Goal: Task Accomplishment & Management: Use online tool/utility

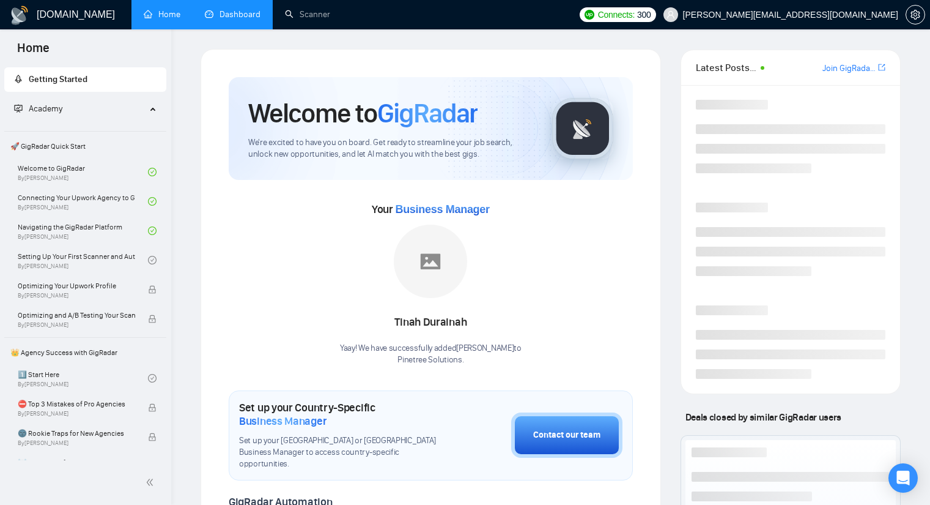
click at [231, 20] on link "Dashboard" at bounding box center [233, 14] width 56 height 10
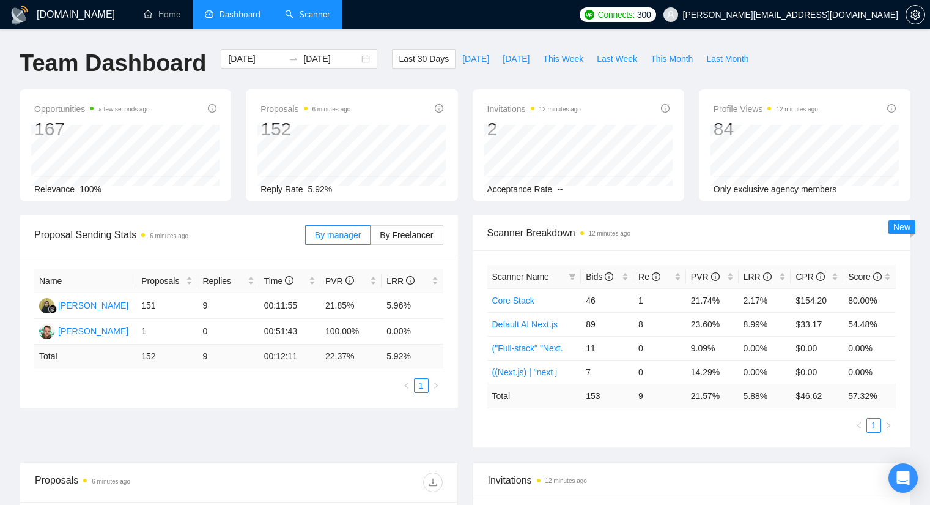
click at [293, 9] on link "Scanner" at bounding box center [307, 14] width 45 height 10
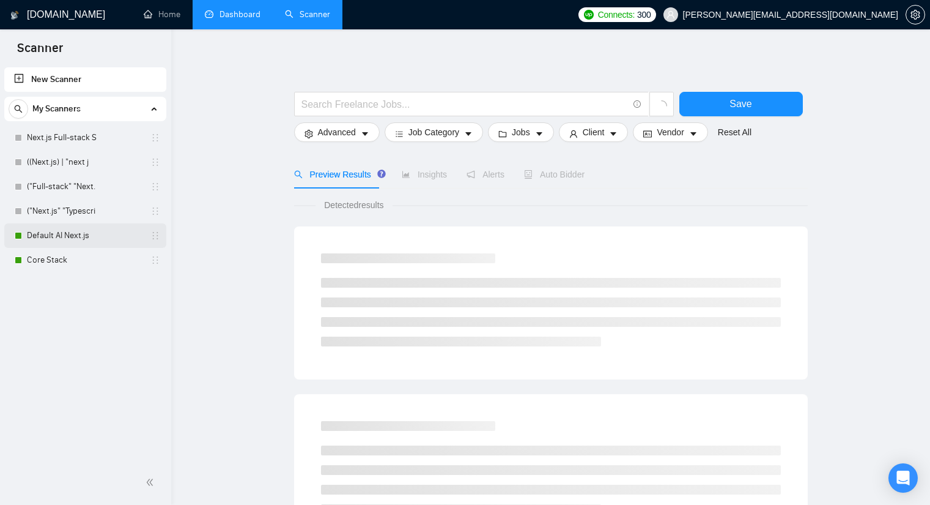
click at [36, 237] on link "Default AI Next.js" at bounding box center [85, 235] width 116 height 24
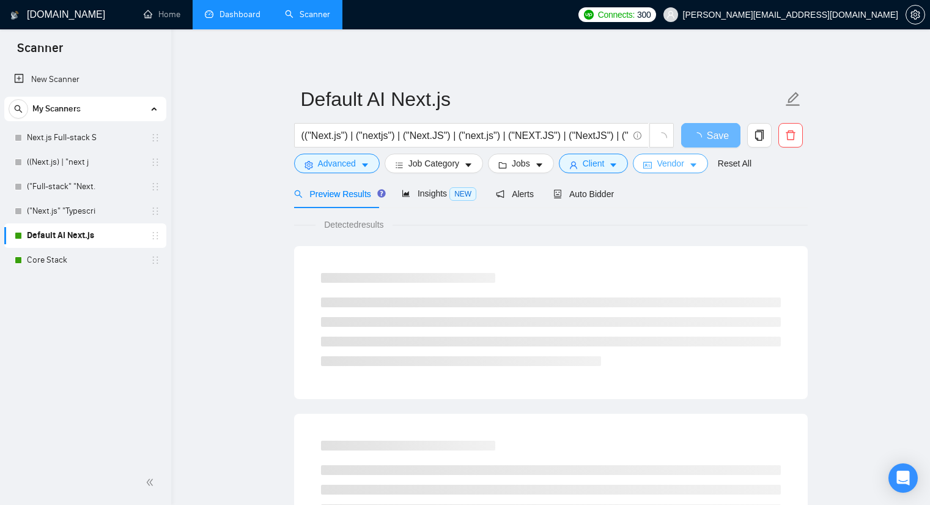
click at [673, 165] on span "Vendor" at bounding box center [670, 163] width 27 height 13
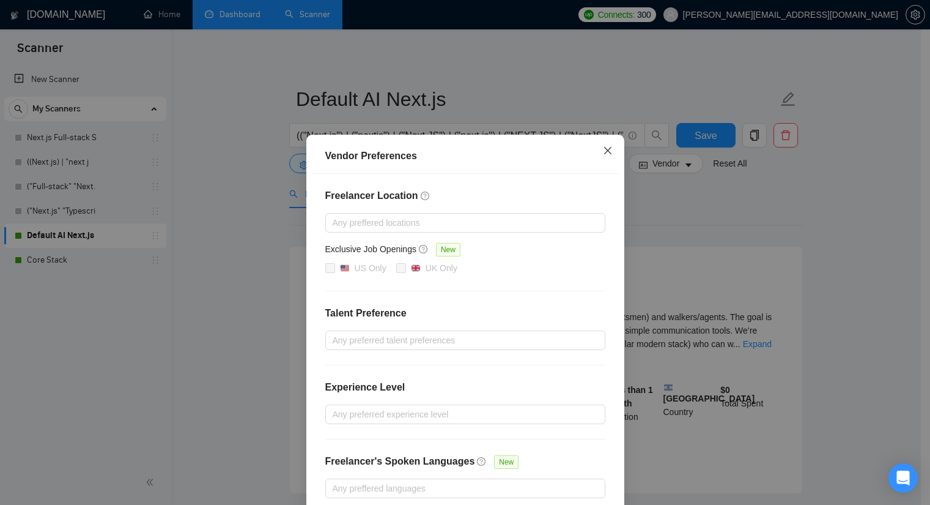
click at [596, 152] on span "Close" at bounding box center [607, 151] width 33 height 33
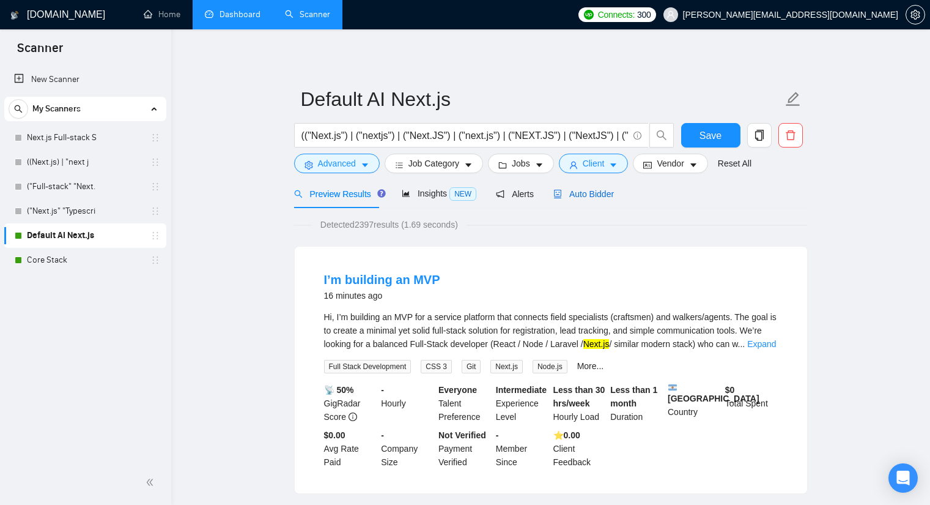
click at [596, 192] on span "Auto Bidder" at bounding box center [583, 194] width 61 height 10
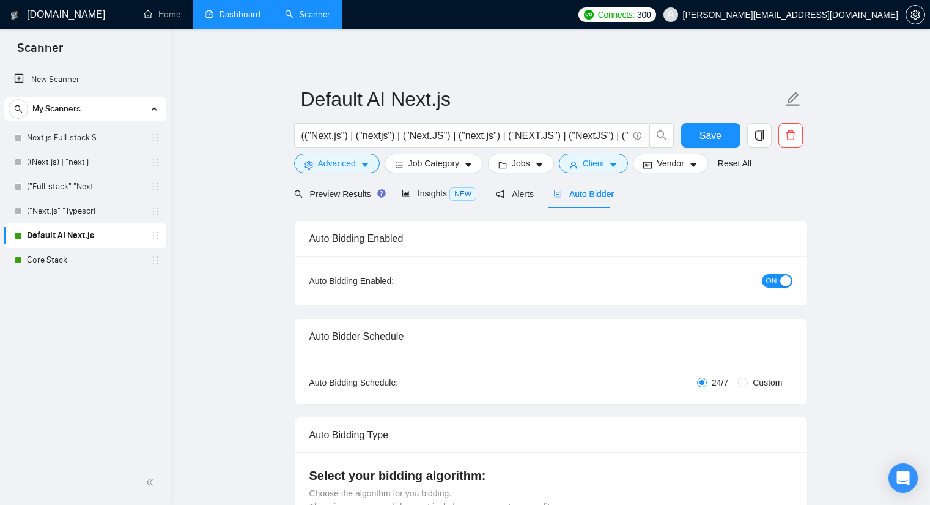
checkbox input "true"
click at [784, 280] on div "button" at bounding box center [785, 280] width 11 height 11
click at [69, 251] on link "Core Stack" at bounding box center [85, 260] width 116 height 24
drag, startPoint x: 681, startPoint y: 120, endPoint x: 695, endPoint y: 124, distance: 14.5
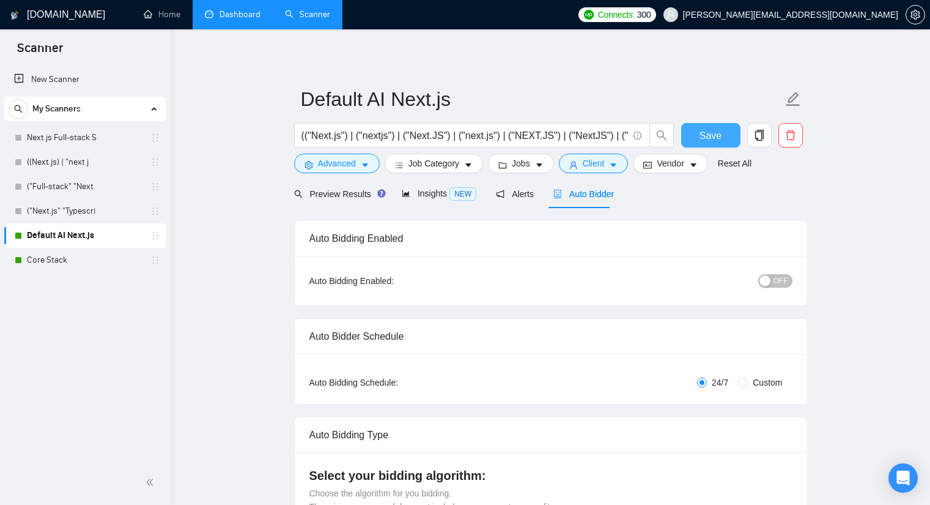
click at [681, 121] on form "Default AI Next.js (("Next.js") | ("nextjs") | ("Next.JS") | ("next.js") | ("NE…" at bounding box center [551, 130] width 514 height 100
click at [699, 126] on button "Save" at bounding box center [710, 135] width 59 height 24
checkbox input "true"
click at [76, 257] on link "Core Stack" at bounding box center [85, 260] width 116 height 24
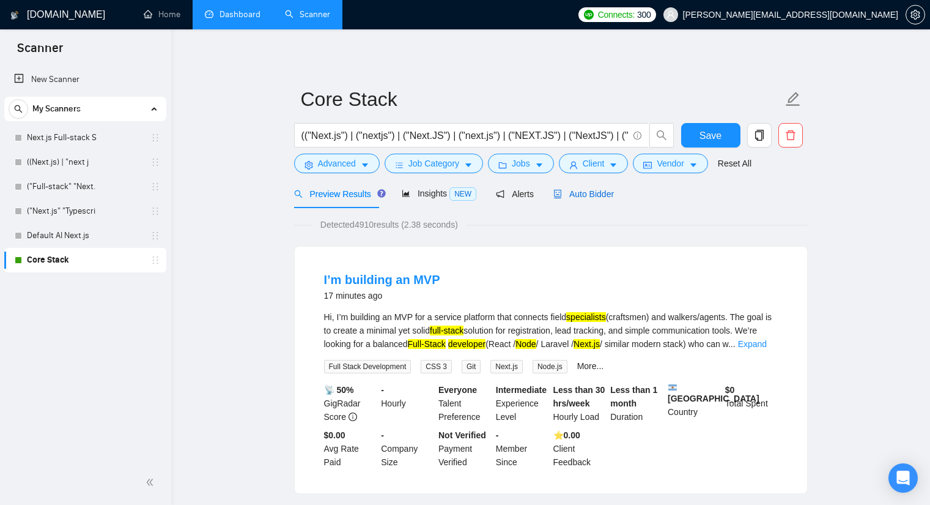
click at [587, 190] on span "Auto Bidder" at bounding box center [583, 194] width 61 height 10
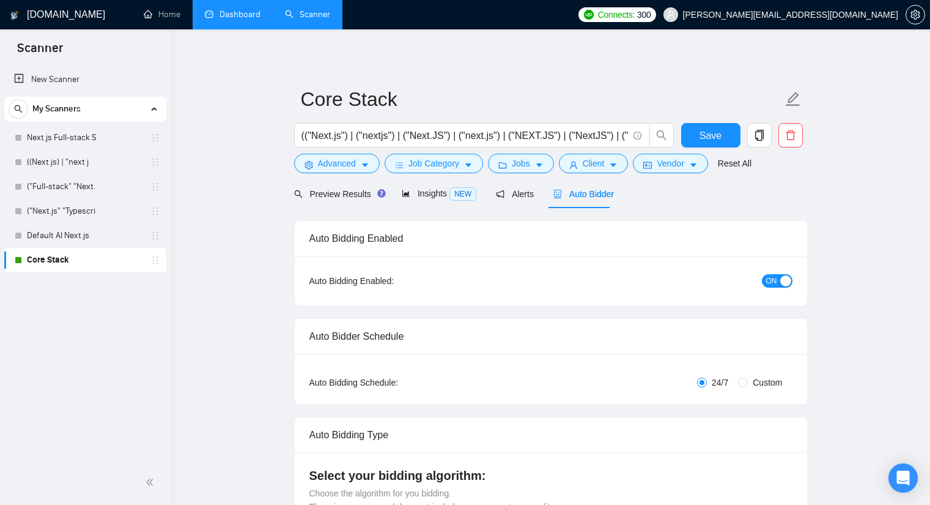
checkbox input "true"
click at [785, 280] on div "button" at bounding box center [785, 280] width 11 height 11
click at [727, 138] on button "Save" at bounding box center [710, 135] width 59 height 24
checkbox input "true"
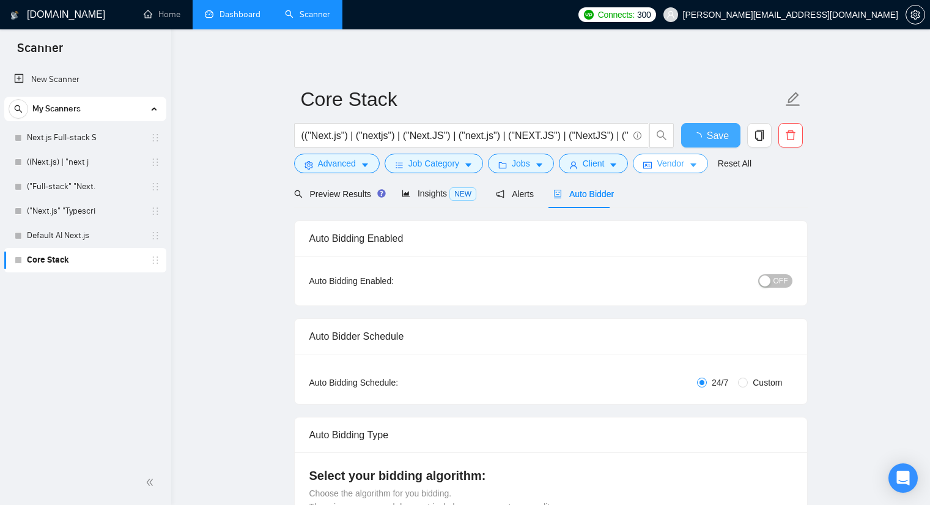
checkbox input "true"
